Goal: Find specific page/section: Find specific page/section

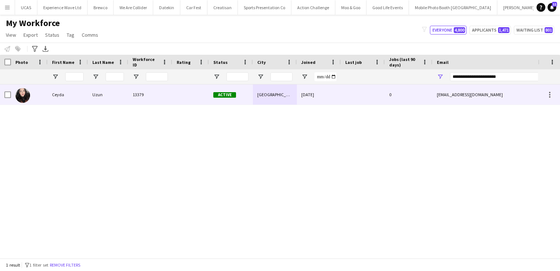
click at [330, 102] on div "30-04-2025" at bounding box center [319, 94] width 44 height 20
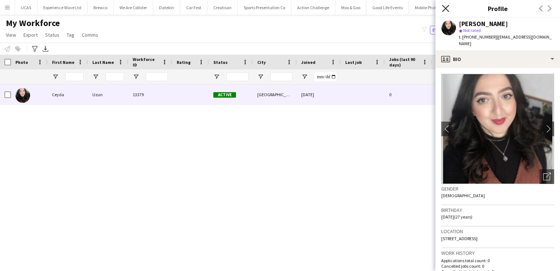
click at [447, 10] on icon at bounding box center [445, 8] width 7 height 7
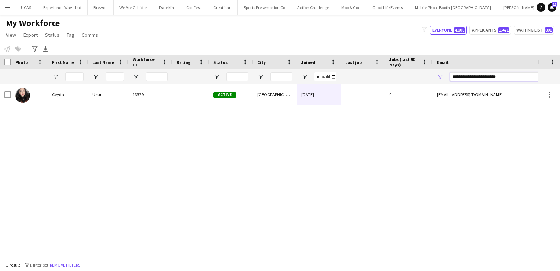
drag, startPoint x: 504, startPoint y: 76, endPoint x: 436, endPoint y: 78, distance: 68.2
click at [436, 78] on div "**********" at bounding box center [506, 76] width 147 height 15
paste input "Email Filter Input"
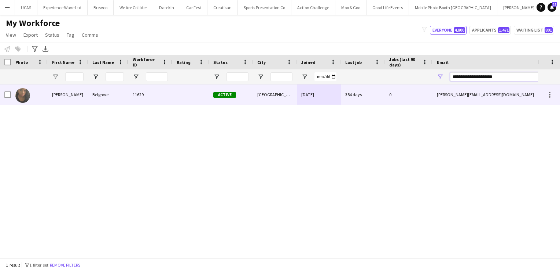
type input "**********"
click at [277, 96] on div "London" at bounding box center [275, 94] width 44 height 20
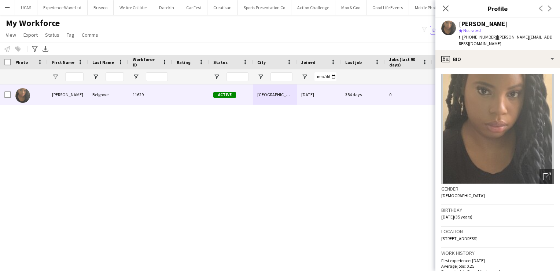
click at [502, 131] on img at bounding box center [498, 129] width 113 height 110
click at [524, 156] on img at bounding box center [498, 129] width 113 height 110
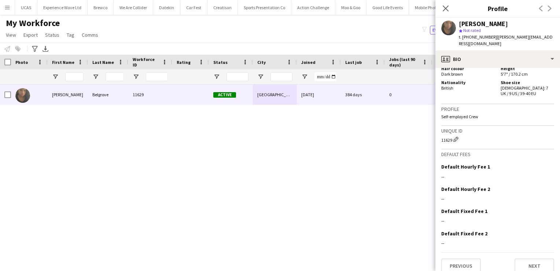
scroll to position [370, 0]
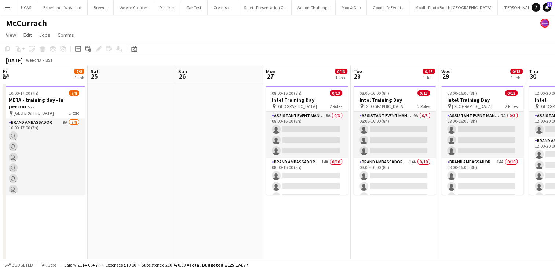
scroll to position [0, 229]
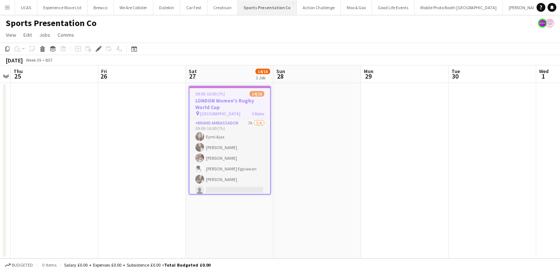
click at [256, 9] on button "Sports Presentation Co Close" at bounding box center [267, 7] width 59 height 14
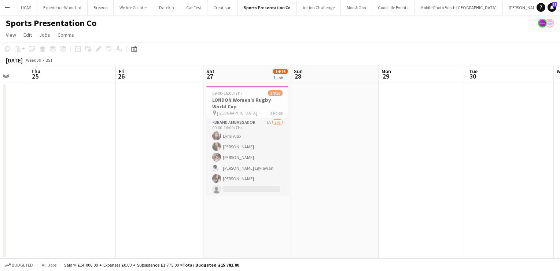
click at [458, 161] on app-date-cell at bounding box center [423, 170] width 88 height 175
